Goal: Navigation & Orientation: Find specific page/section

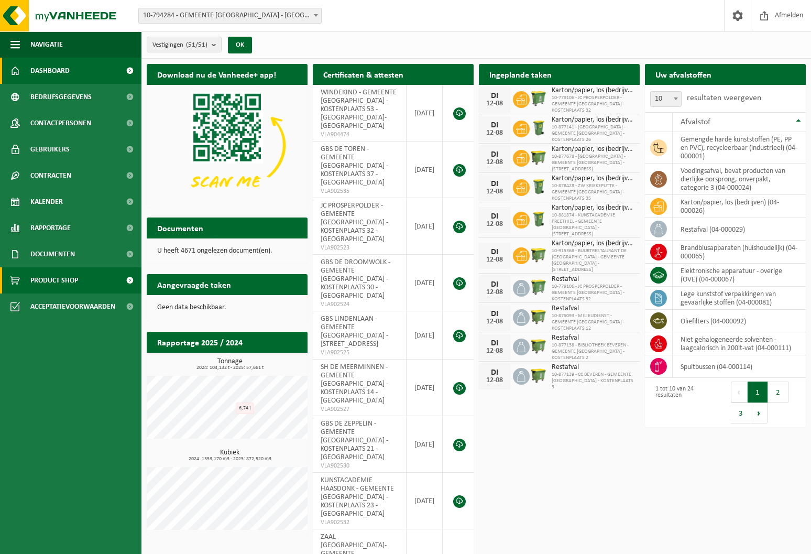
click at [50, 282] on span "Product Shop" at bounding box center [54, 280] width 48 height 26
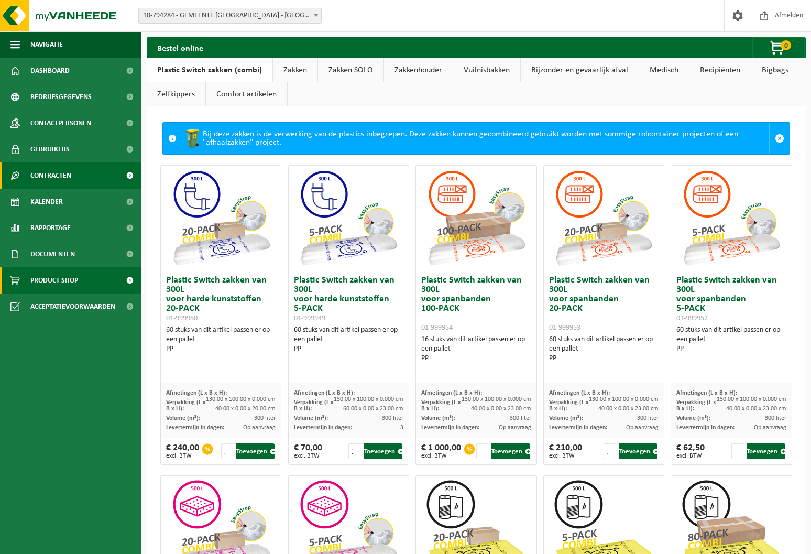
click at [79, 175] on link "Contracten" at bounding box center [71, 176] width 142 height 26
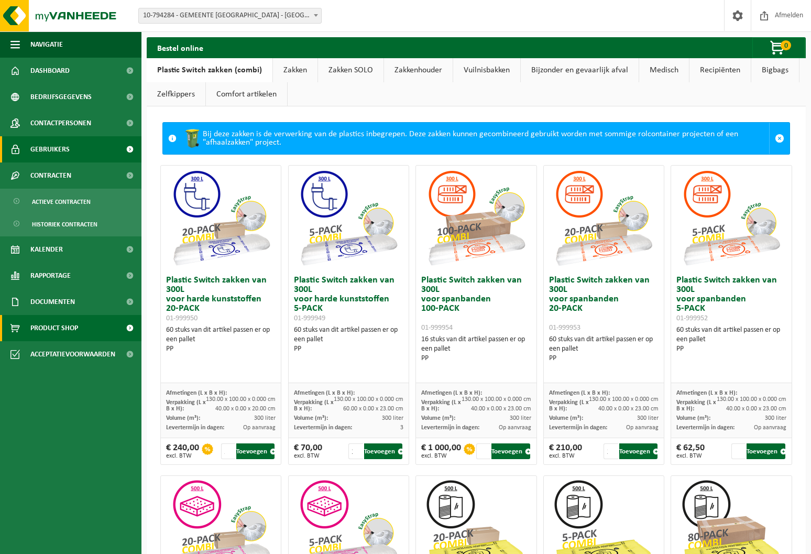
click at [85, 156] on link "Gebruikers" at bounding box center [71, 149] width 142 height 26
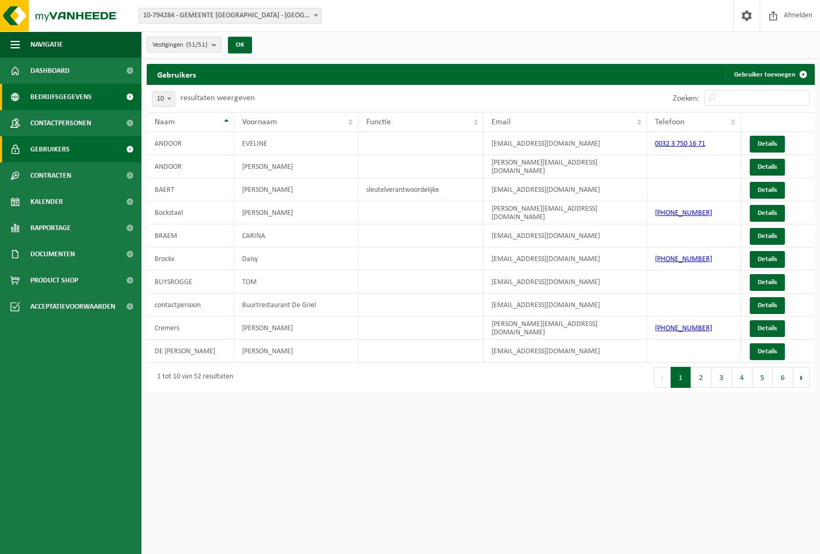
click at [103, 99] on link "Bedrijfsgegevens" at bounding box center [71, 97] width 142 height 26
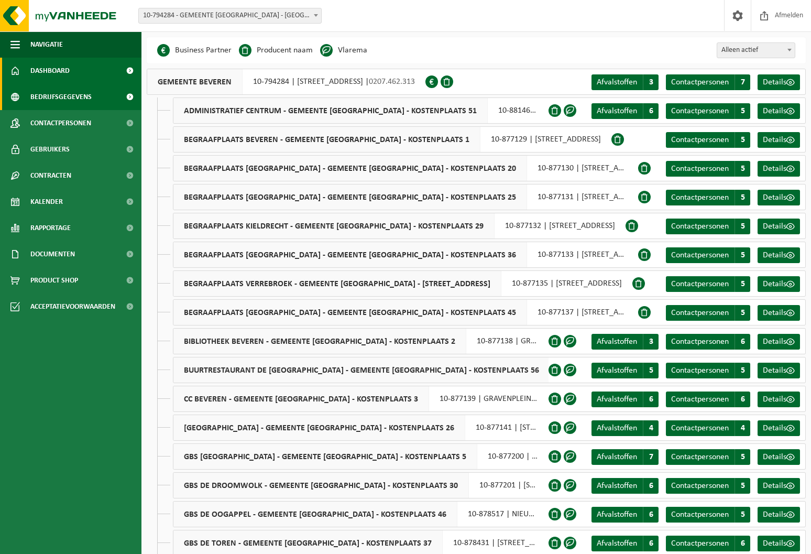
click at [112, 62] on link "Dashboard" at bounding box center [71, 71] width 142 height 26
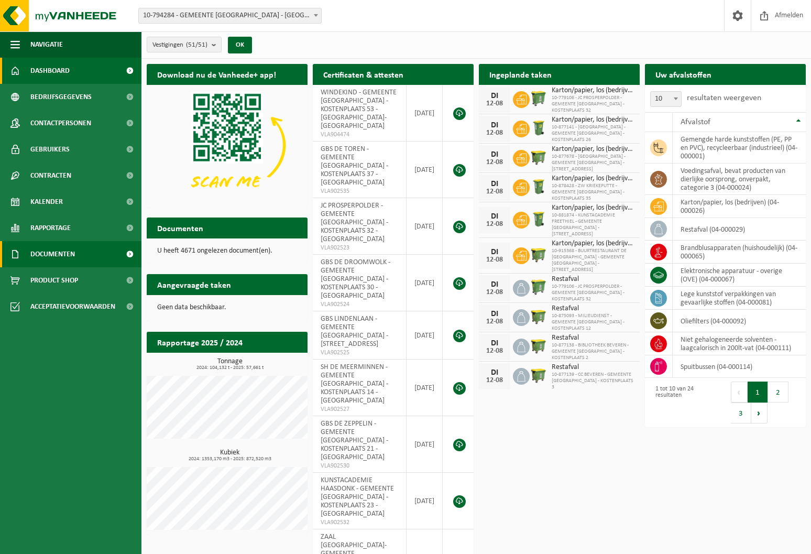
click at [109, 252] on link "Documenten" at bounding box center [71, 254] width 142 height 26
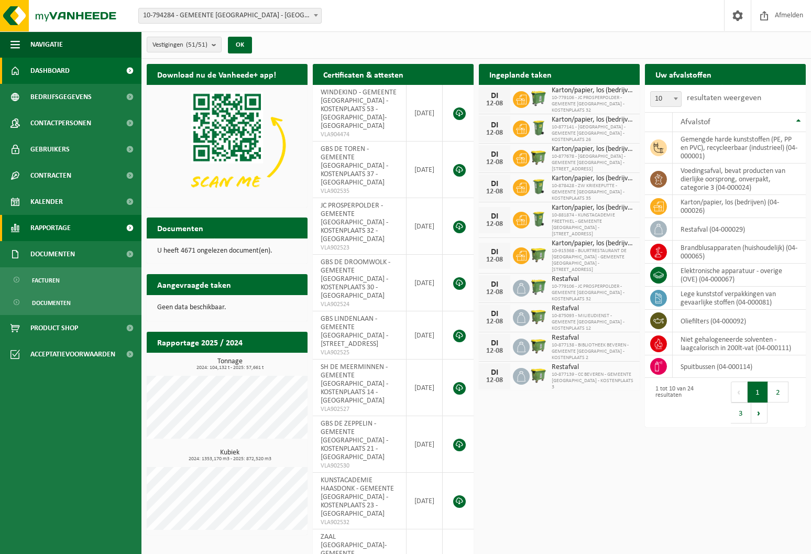
click at [80, 229] on link "Rapportage" at bounding box center [71, 228] width 142 height 26
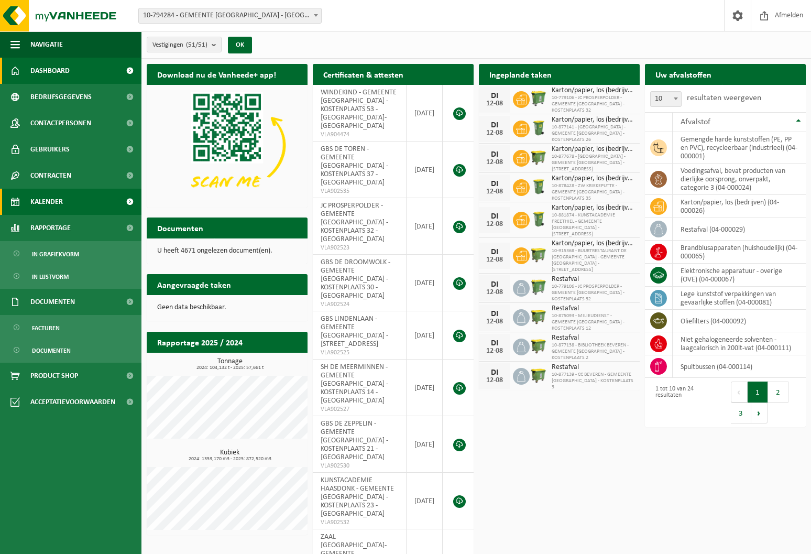
click at [84, 198] on link "Kalender" at bounding box center [71, 202] width 142 height 26
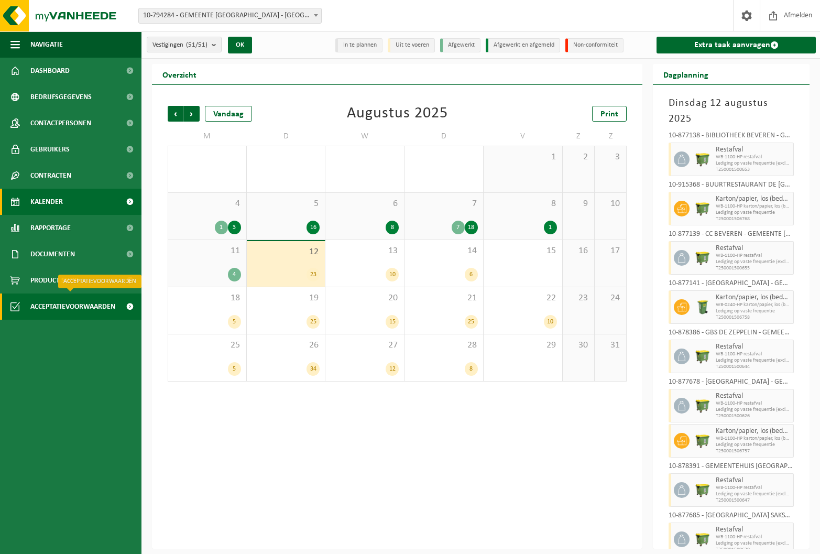
click at [75, 303] on span "Acceptatievoorwaarden" at bounding box center [72, 307] width 85 height 26
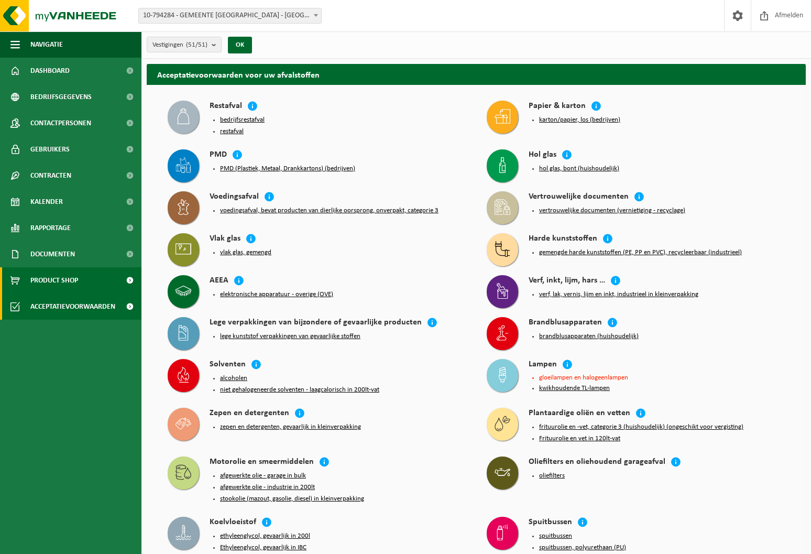
click at [81, 276] on link "Product Shop" at bounding box center [71, 280] width 142 height 26
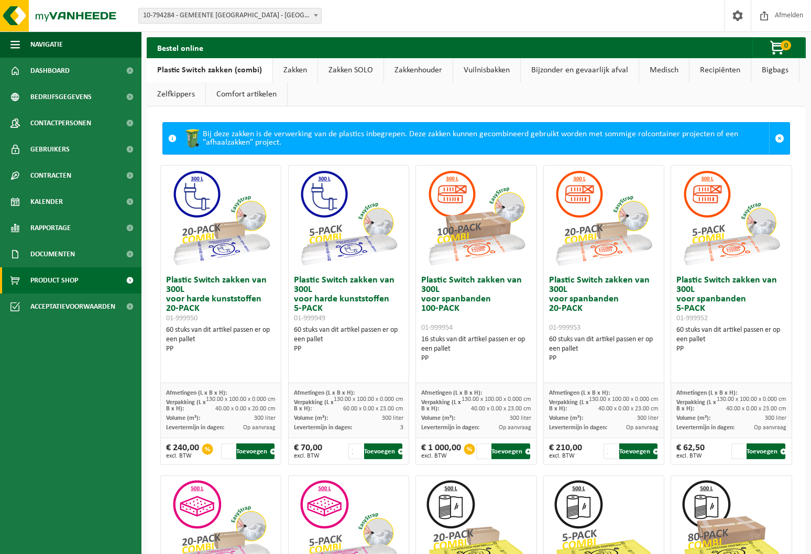
click at [495, 72] on link "Vuilnisbakken" at bounding box center [486, 70] width 67 height 24
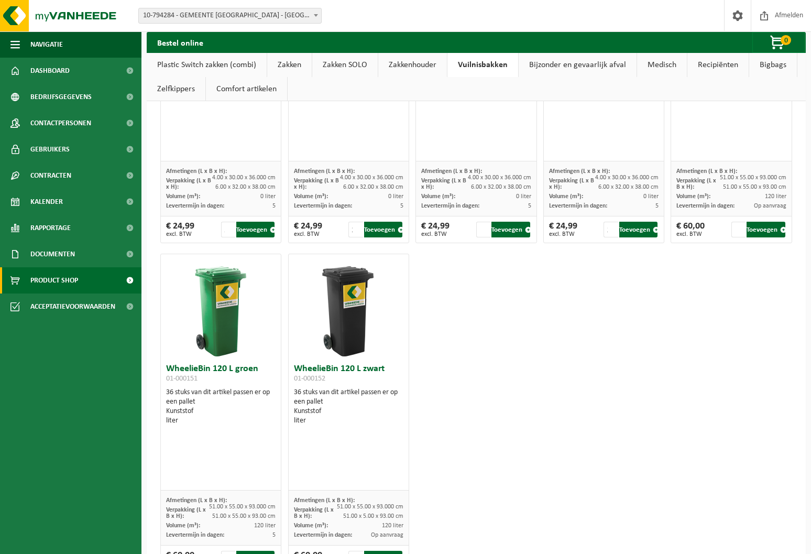
scroll to position [1559, 0]
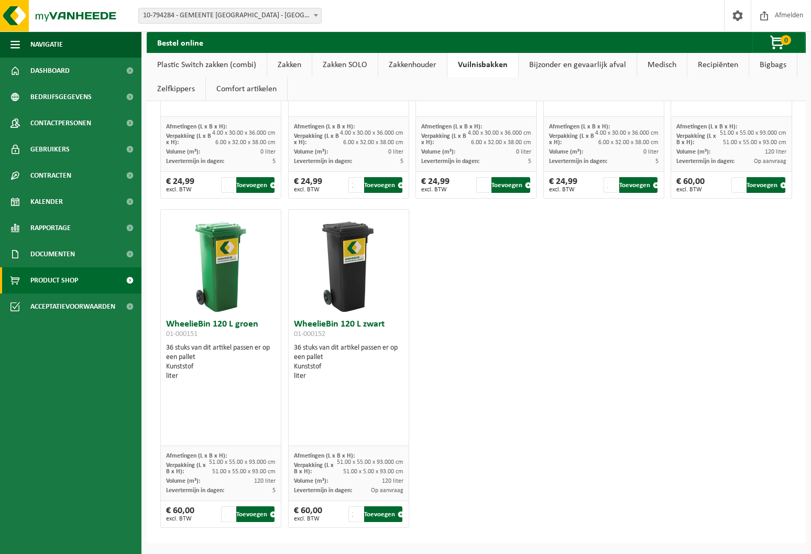
drag, startPoint x: 398, startPoint y: 278, endPoint x: 494, endPoint y: 246, distance: 101.6
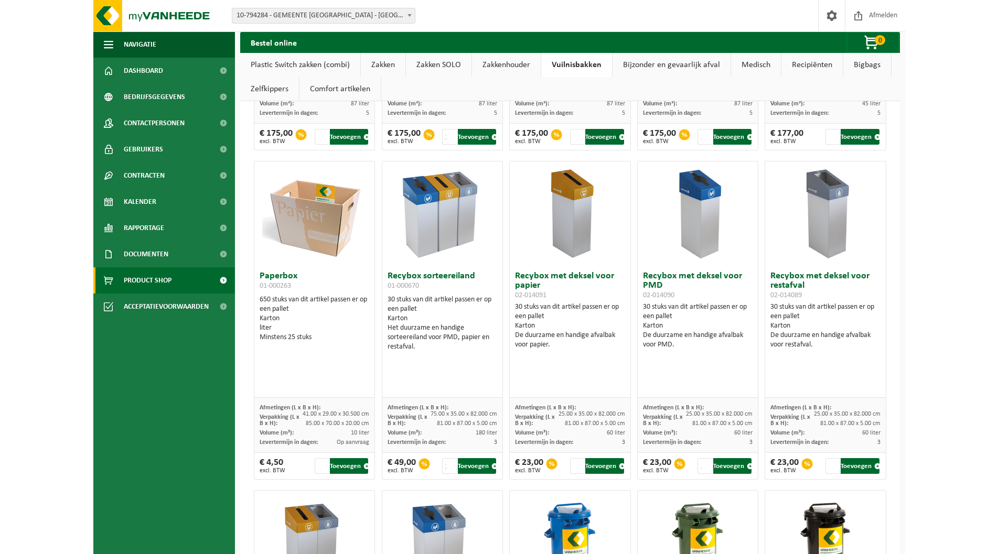
scroll to position [0, 0]
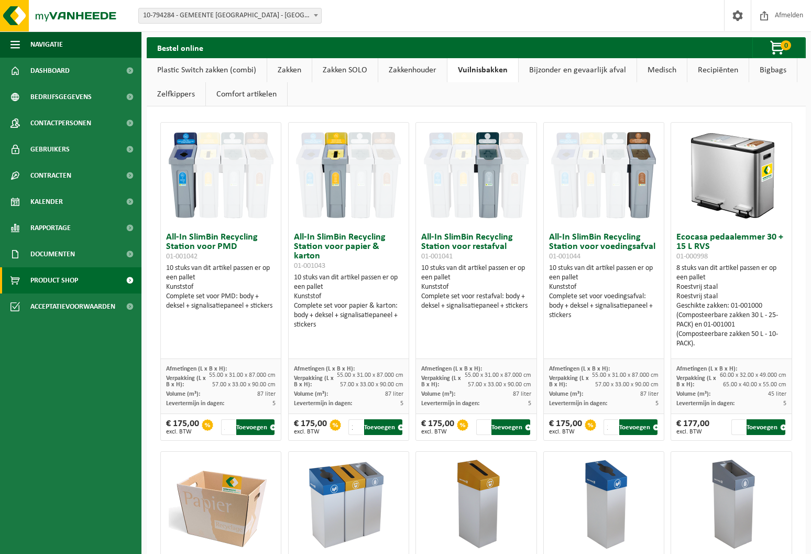
click at [716, 77] on link "Recipiënten" at bounding box center [718, 70] width 61 height 24
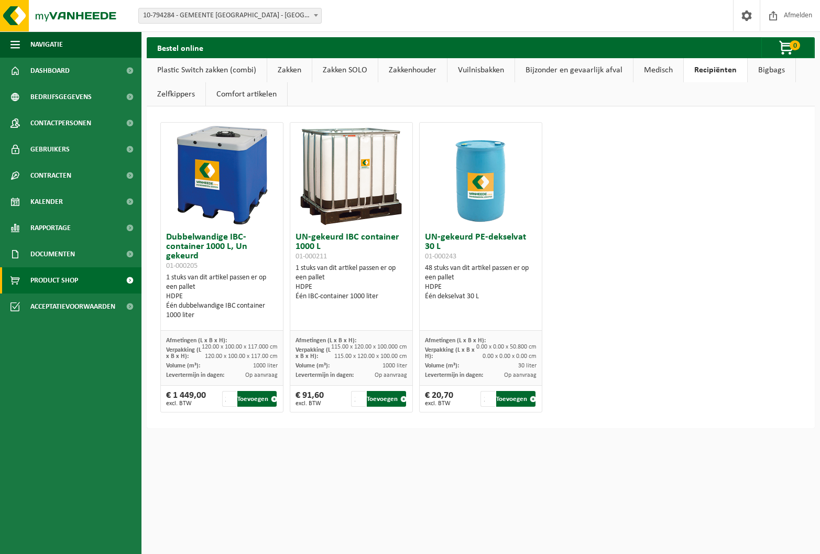
click at [331, 72] on link "Zakken SOLO" at bounding box center [345, 70] width 66 height 24
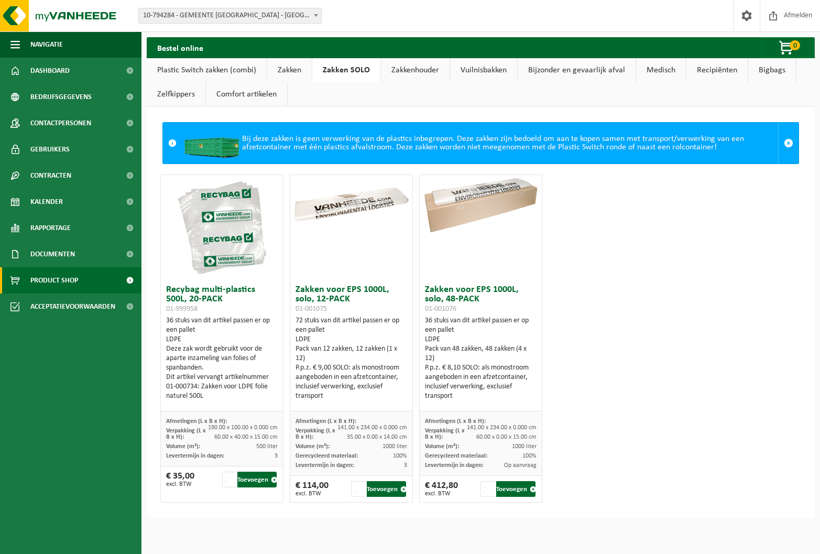
click at [290, 75] on link "Zakken" at bounding box center [289, 70] width 45 height 24
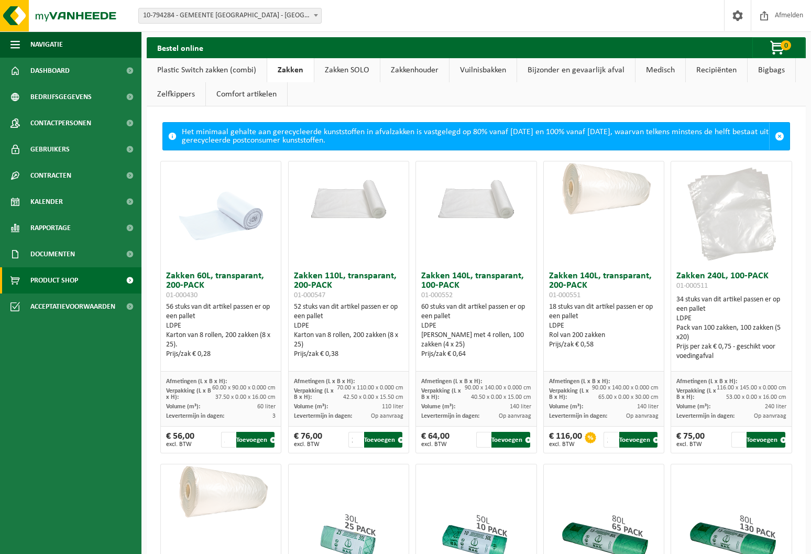
click at [318, 14] on span at bounding box center [316, 15] width 10 height 14
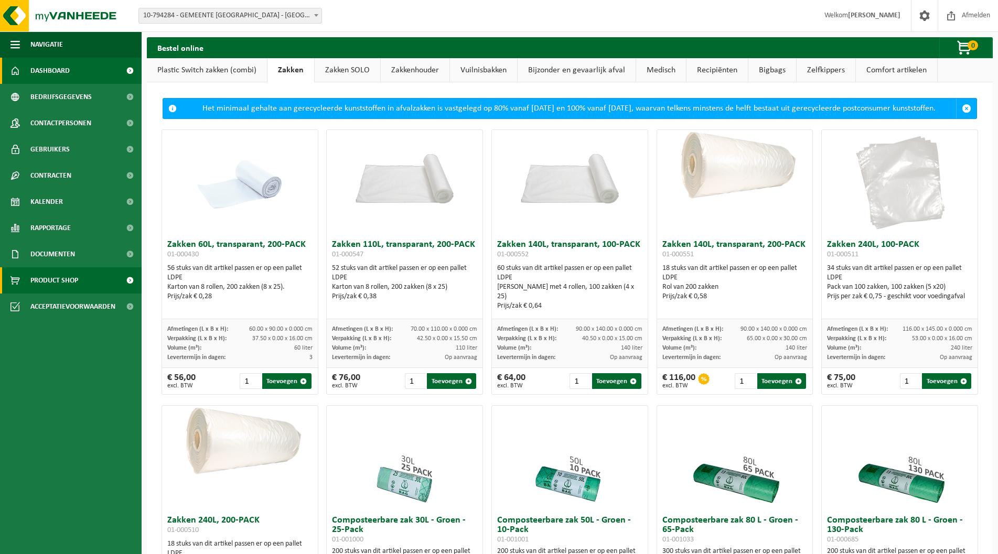
click at [66, 70] on span "Dashboard" at bounding box center [49, 71] width 39 height 26
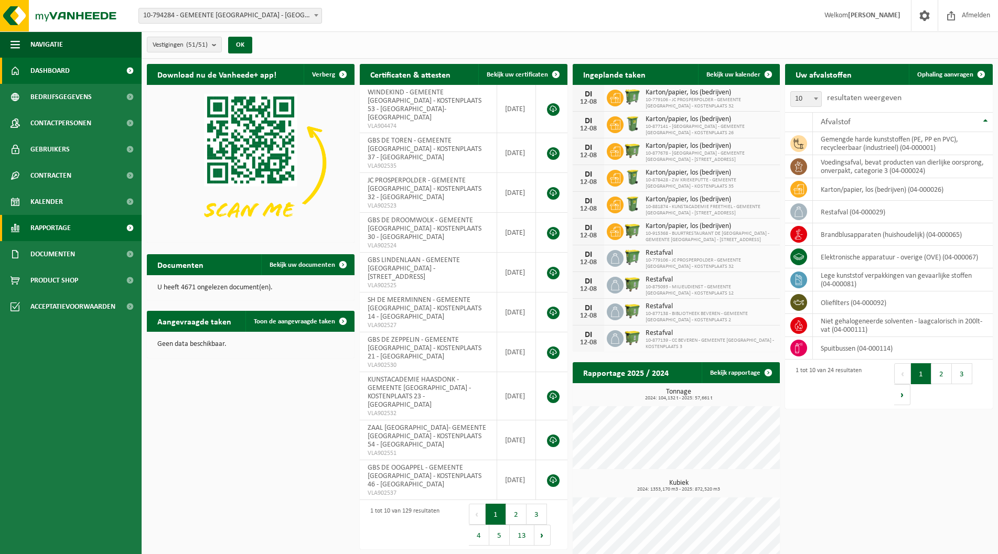
click at [86, 222] on link "Rapportage" at bounding box center [71, 228] width 142 height 26
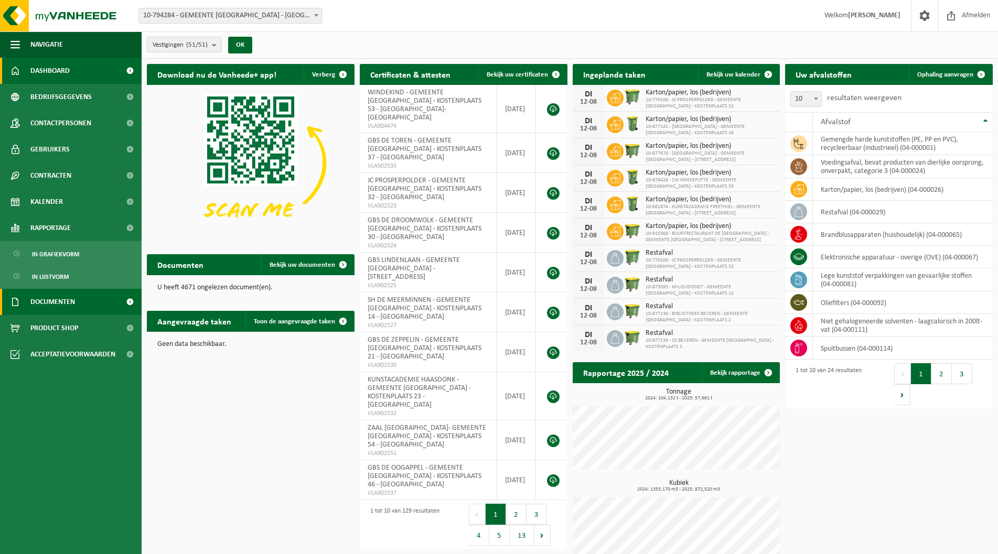
click at [72, 302] on span "Documenten" at bounding box center [52, 302] width 45 height 26
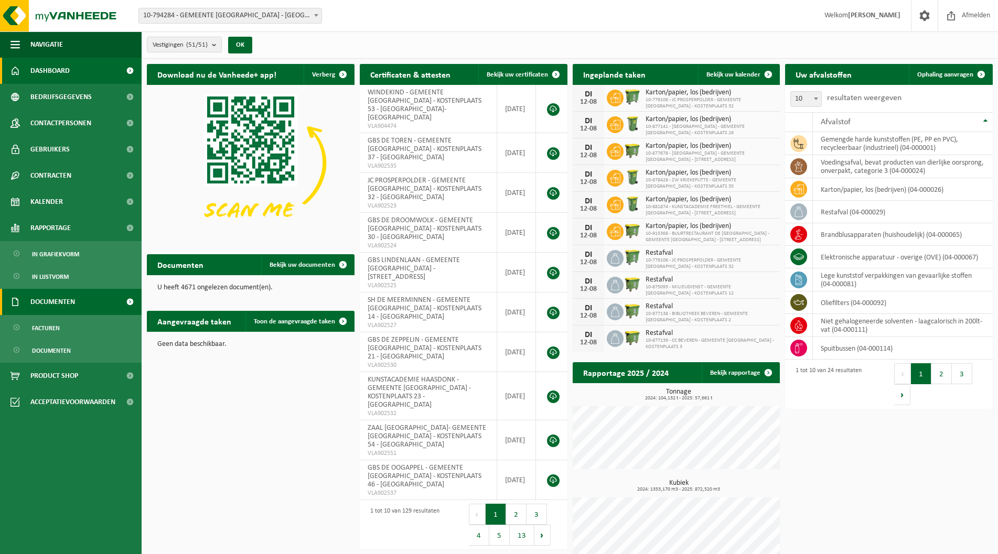
scroll to position [16, 0]
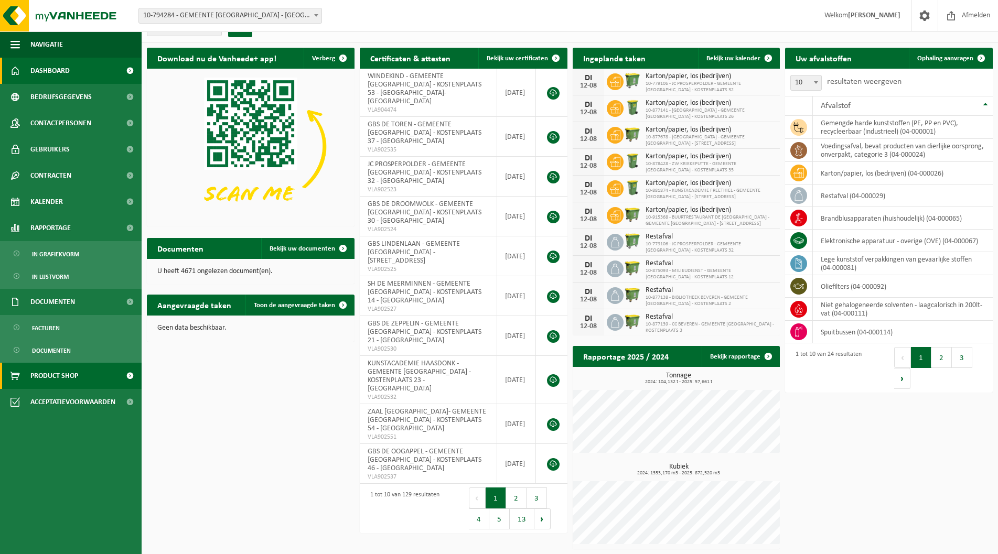
click at [78, 377] on span "Product Shop" at bounding box center [54, 376] width 48 height 26
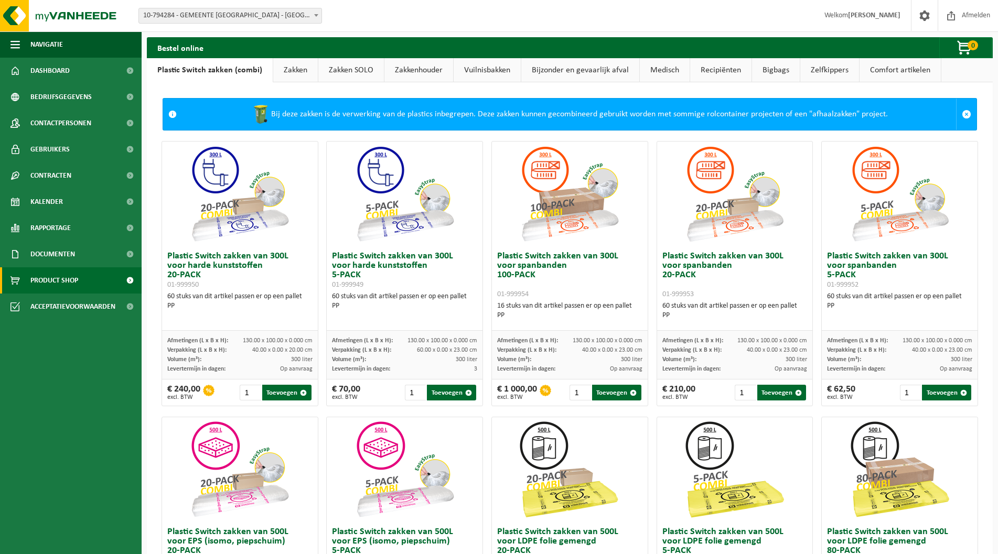
click at [495, 74] on link "Vuilnisbakken" at bounding box center [486, 70] width 67 height 24
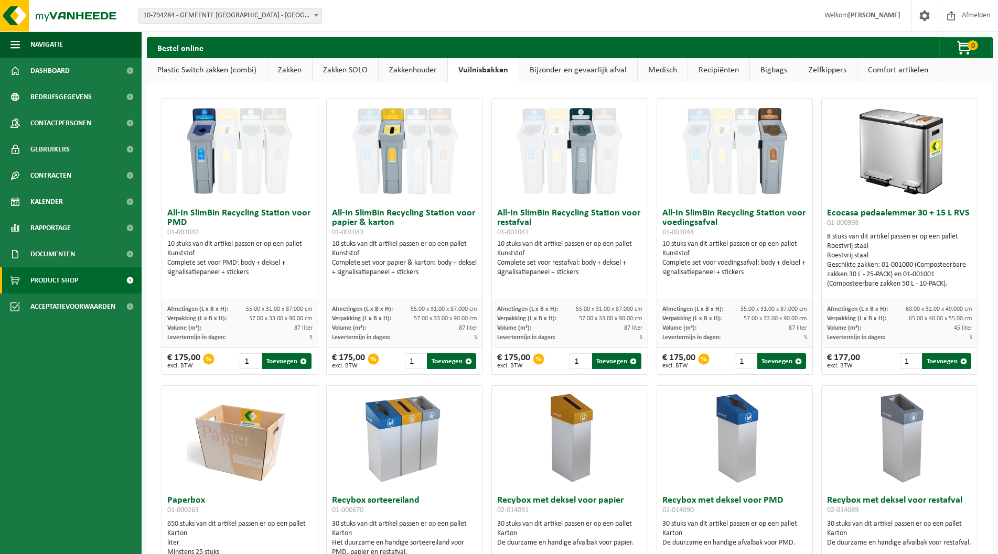
drag, startPoint x: 449, startPoint y: 150, endPoint x: 482, endPoint y: 104, distance: 56.0
click at [79, 76] on link "Dashboard" at bounding box center [71, 71] width 142 height 26
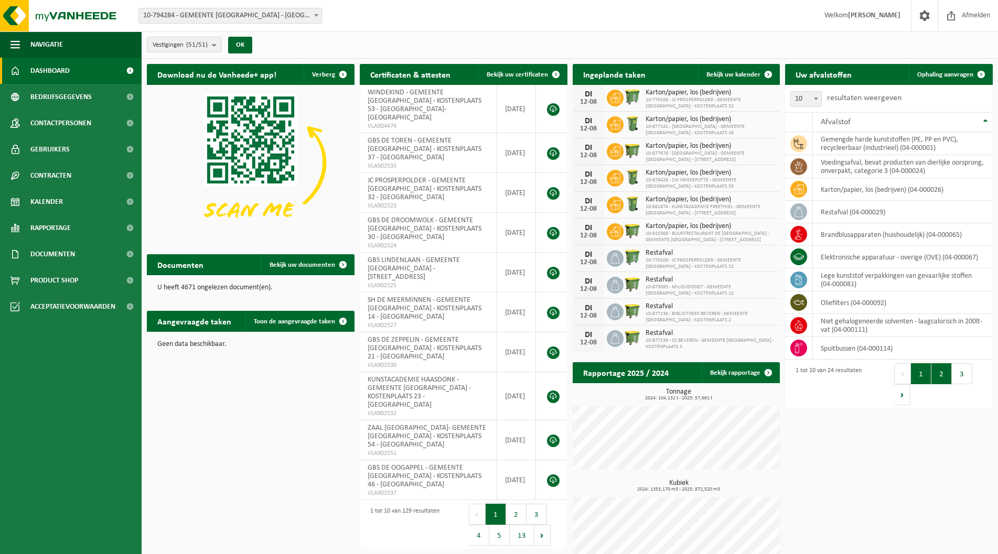
click at [947, 380] on button "2" at bounding box center [941, 373] width 20 height 21
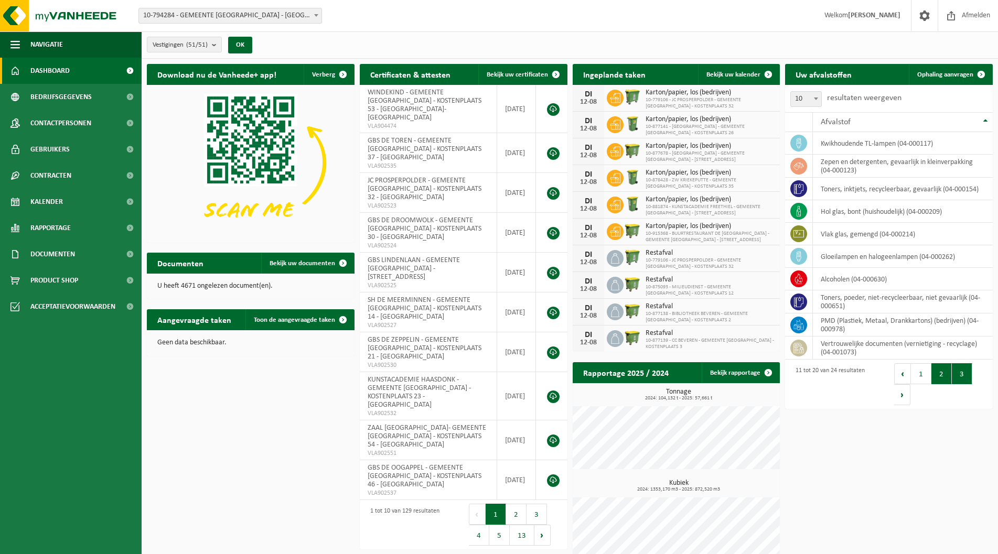
click at [957, 373] on button "3" at bounding box center [961, 373] width 20 height 21
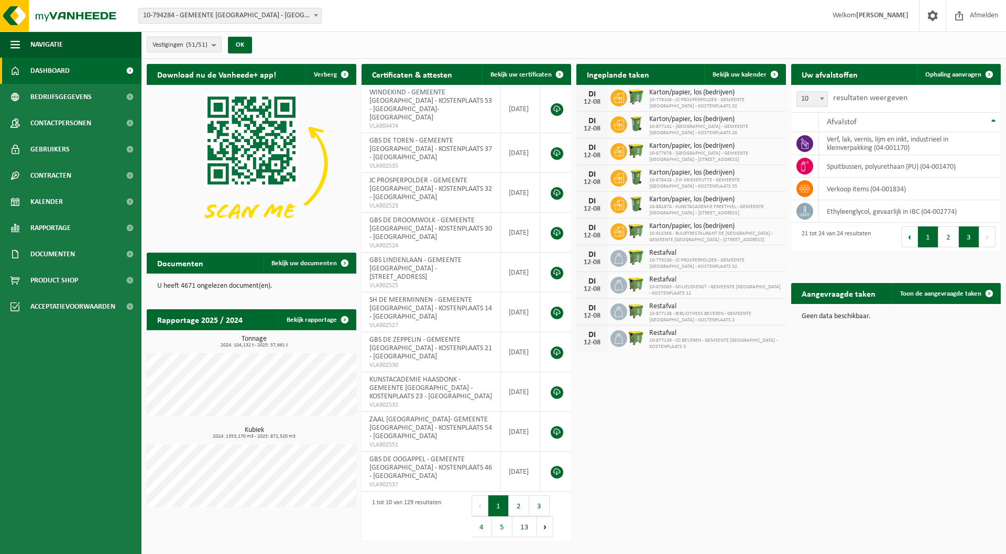
click at [924, 237] on button "1" at bounding box center [928, 236] width 20 height 21
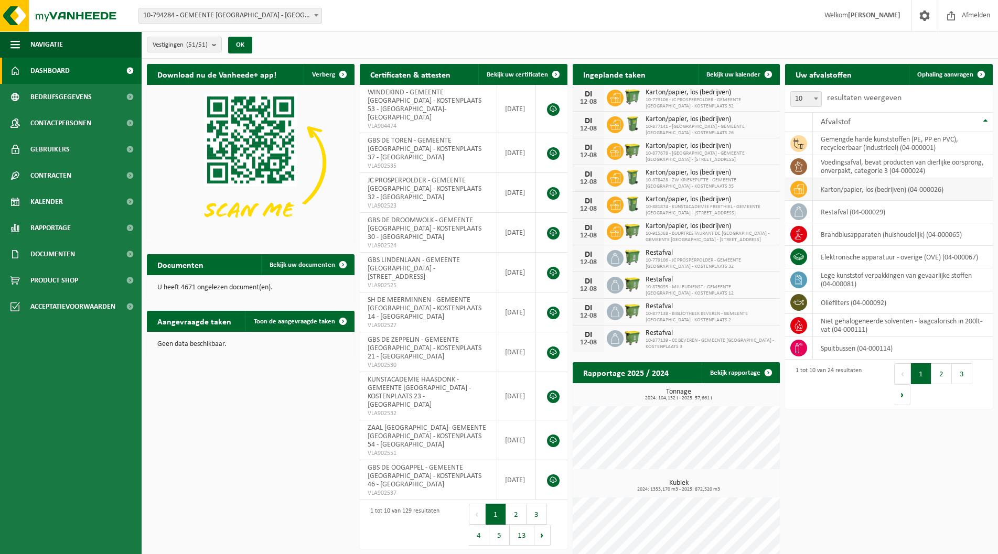
click at [795, 191] on icon at bounding box center [798, 189] width 10 height 9
click at [801, 189] on icon at bounding box center [798, 189] width 10 height 10
drag, startPoint x: 801, startPoint y: 189, endPoint x: 846, endPoint y: 189, distance: 44.6
click at [821, 189] on tr "karton/papier, los (bedrijven) (04-000026)" at bounding box center [889, 189] width 208 height 23
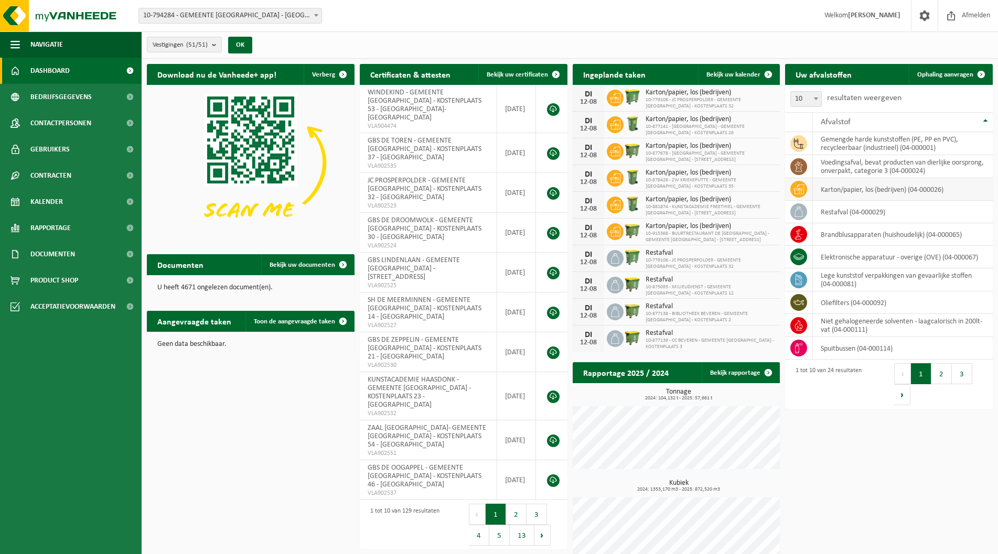
click at [850, 190] on td "karton/papier, los (bedrijven) (04-000026)" at bounding box center [903, 189] width 180 height 23
click at [799, 190] on icon at bounding box center [798, 189] width 10 height 10
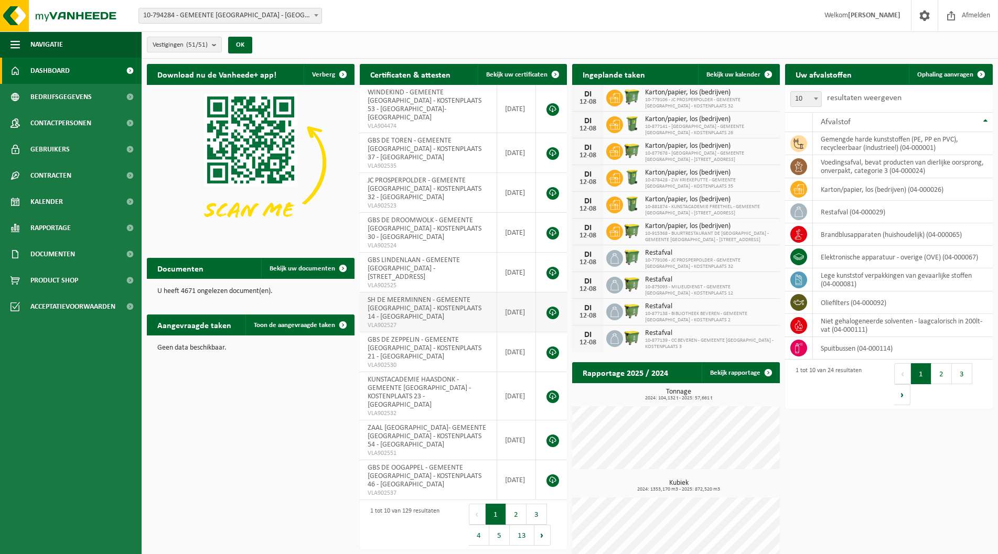
click at [551, 307] on link at bounding box center [552, 313] width 13 height 13
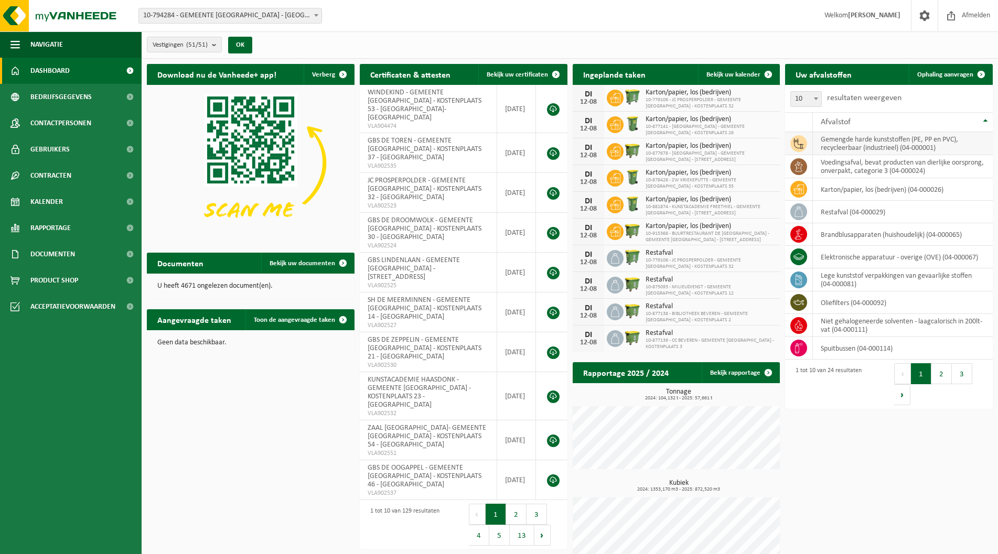
click at [798, 145] on icon at bounding box center [798, 143] width 10 height 10
